Goal: Find specific page/section

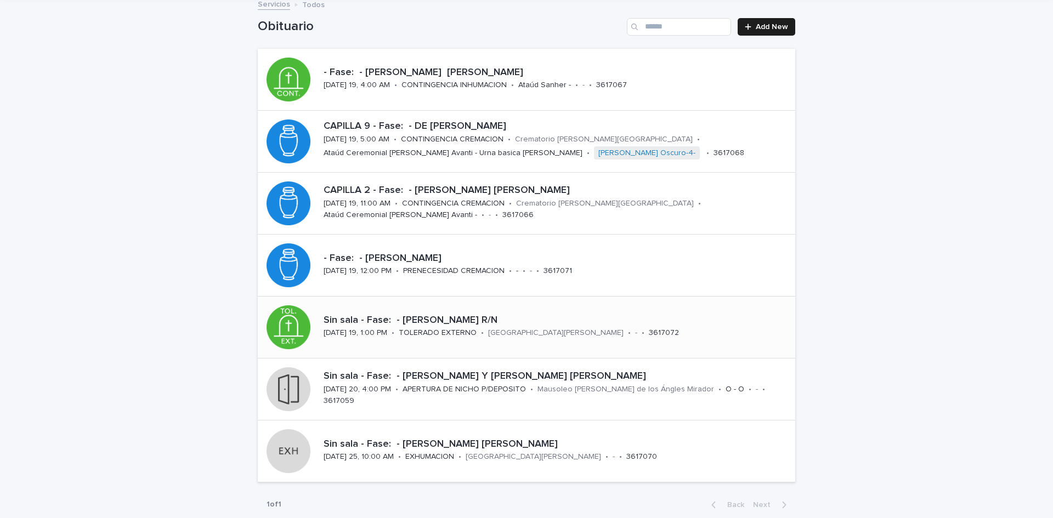
scroll to position [11, 0]
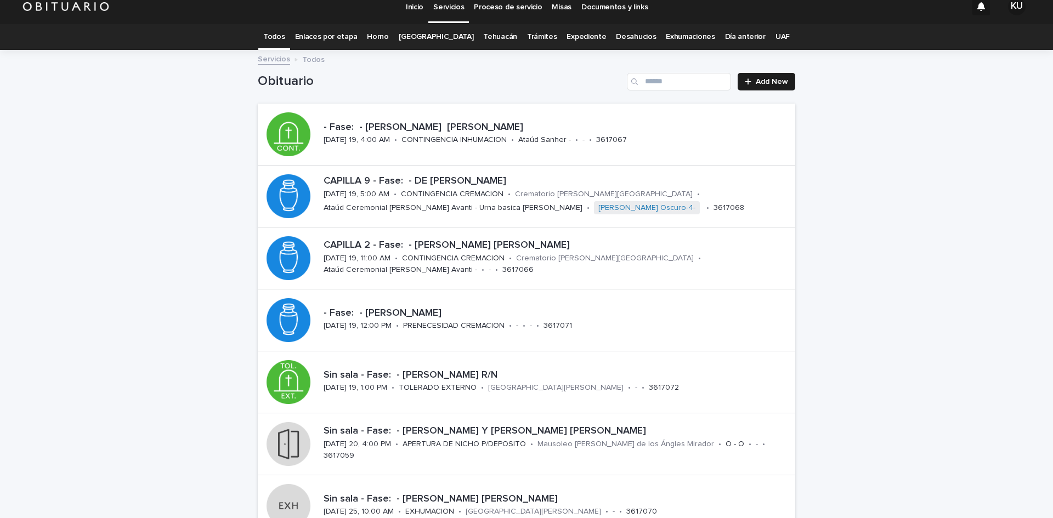
click at [444, 38] on link "[GEOGRAPHIC_DATA]" at bounding box center [436, 37] width 75 height 26
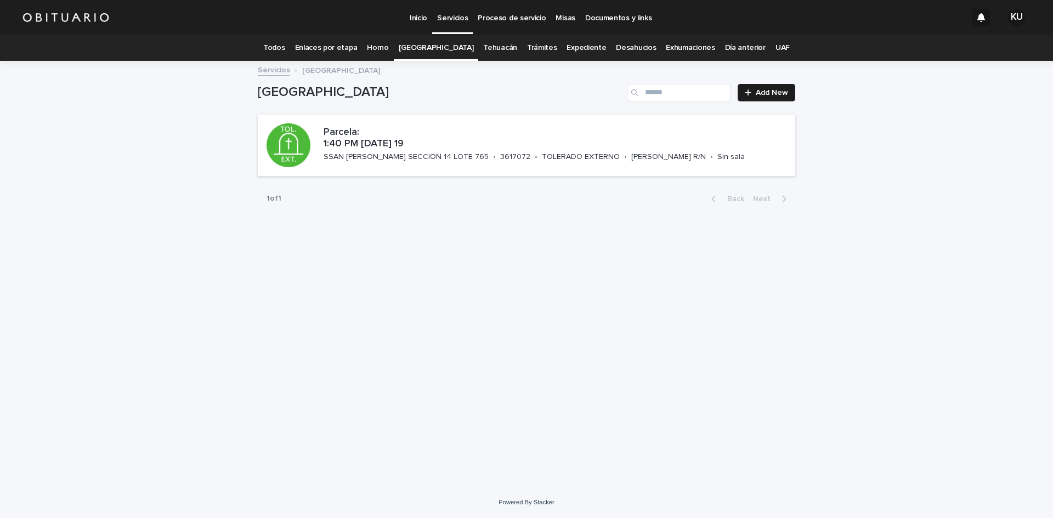
click at [285, 50] on link "Todos" at bounding box center [273, 48] width 21 height 26
